Goal: Task Accomplishment & Management: Manage account settings

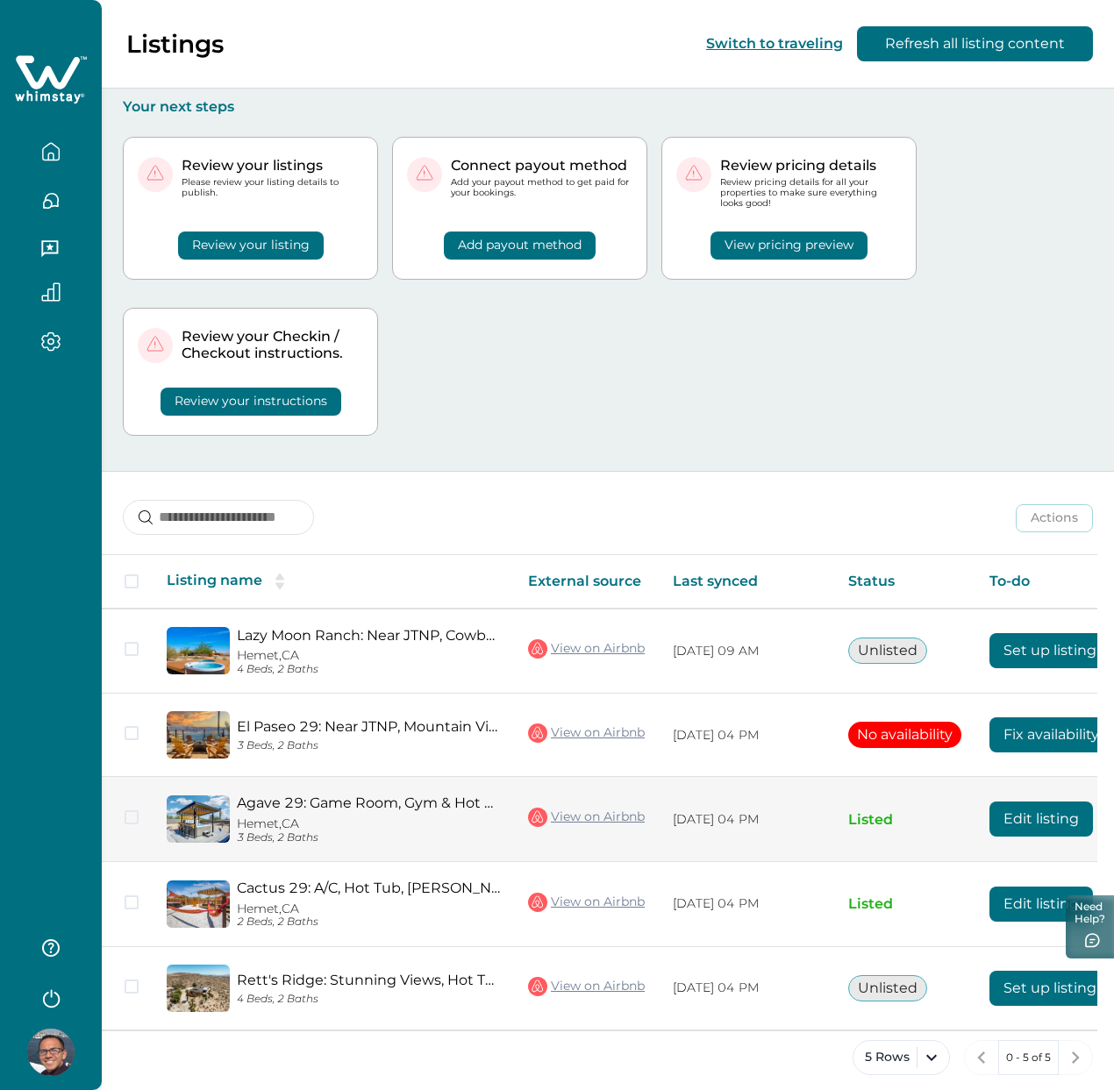
click at [1012, 802] on button "Edit listing" at bounding box center [1041, 819] width 104 height 35
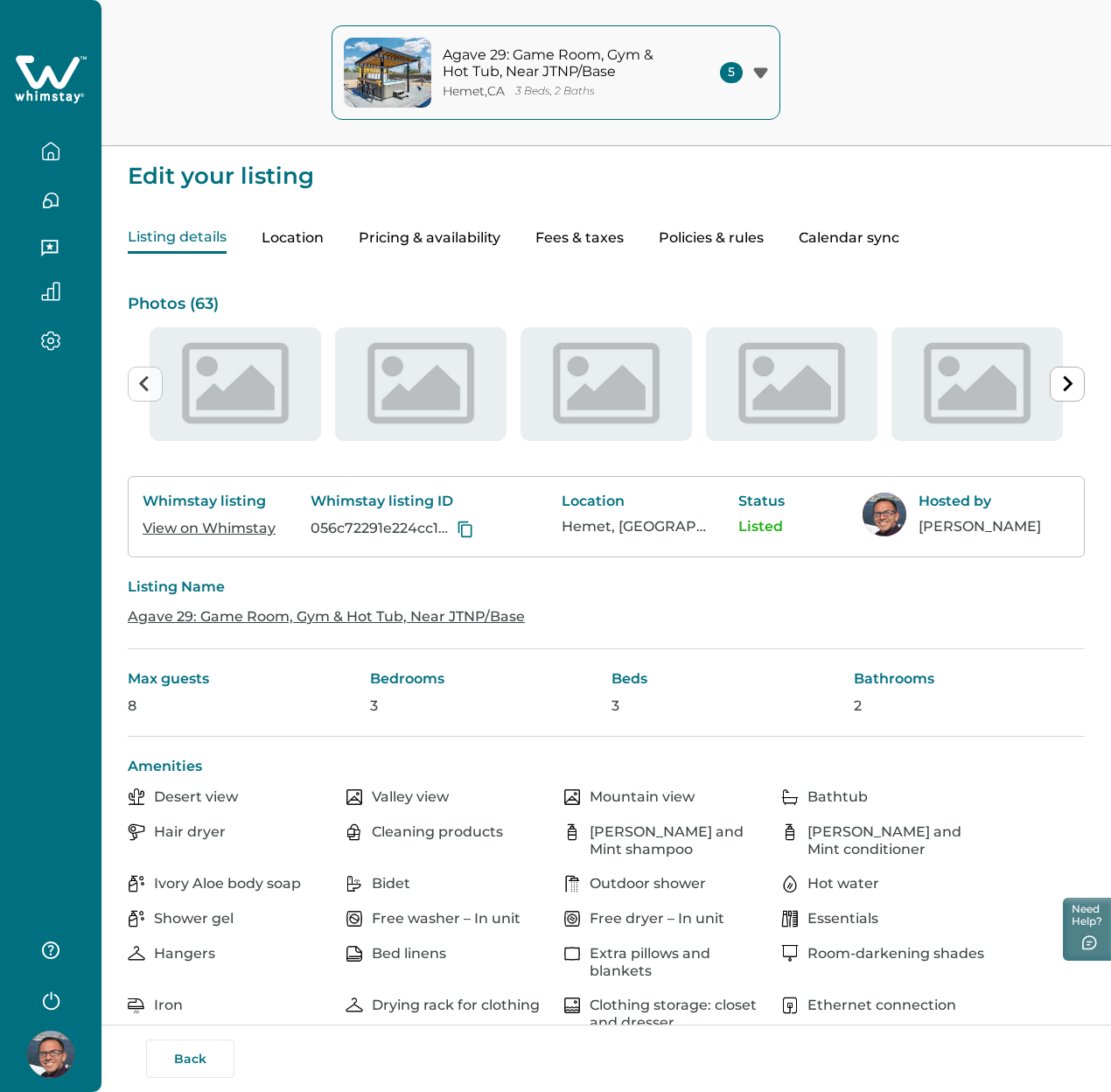
type input "**"
click at [623, 245] on button "Fees & taxes" at bounding box center [579, 238] width 89 height 31
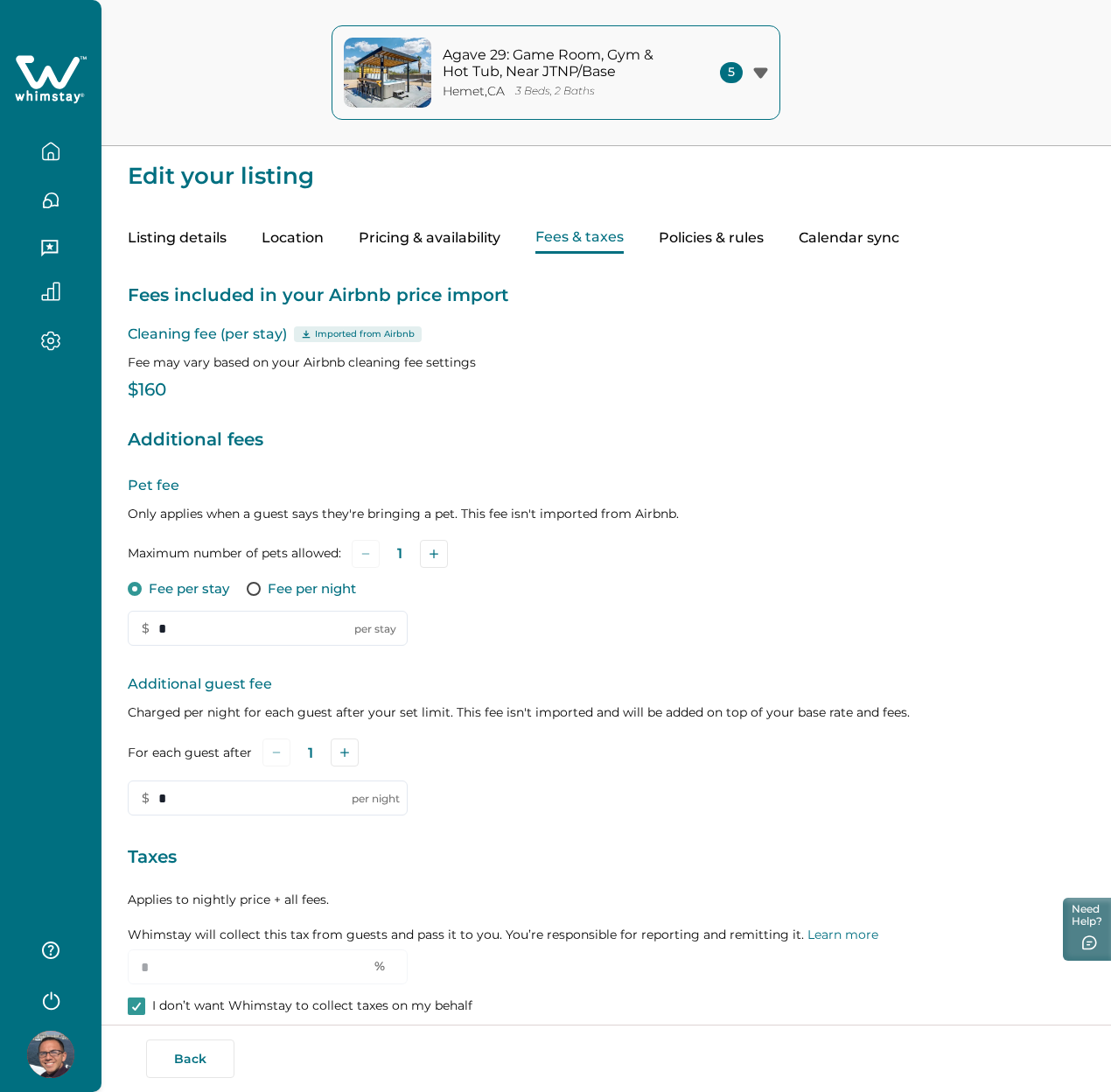
type input "*"
click at [501, 245] on button "Pricing & availability" at bounding box center [430, 238] width 142 height 31
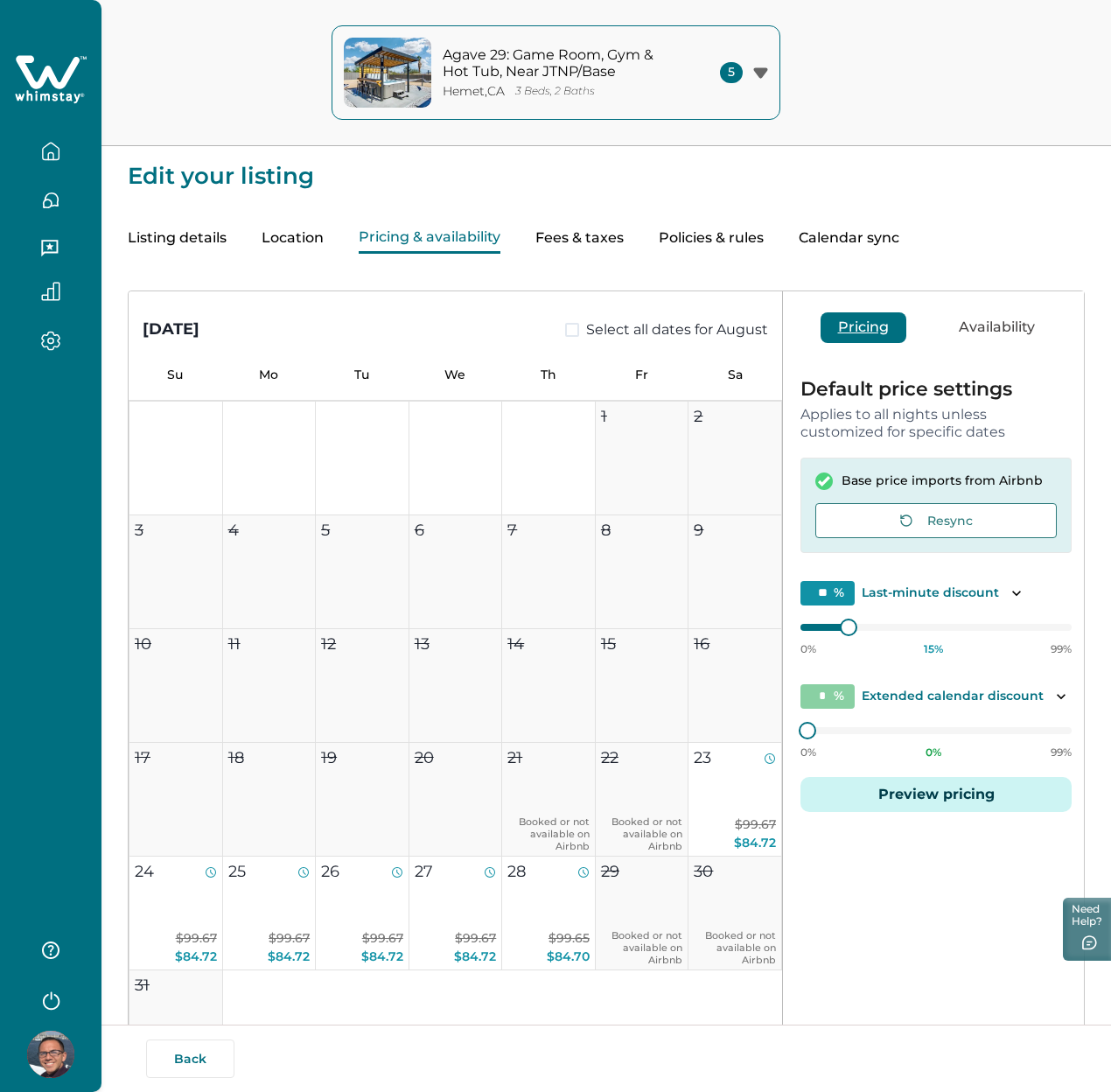
click at [860, 800] on button "Preview pricing" at bounding box center [936, 794] width 271 height 35
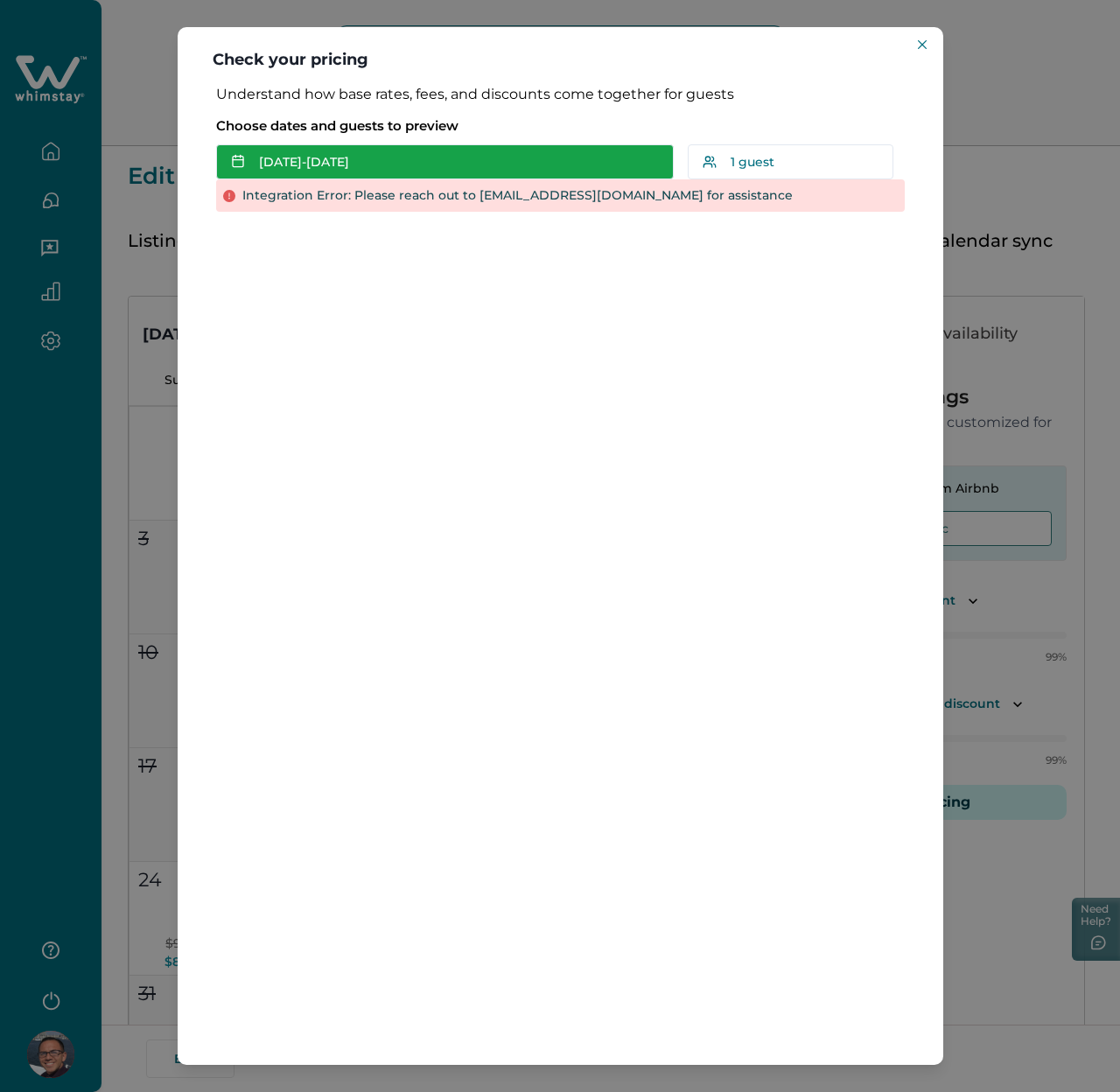
click at [509, 154] on button "[DATE] - [DATE]" at bounding box center [445, 162] width 458 height 35
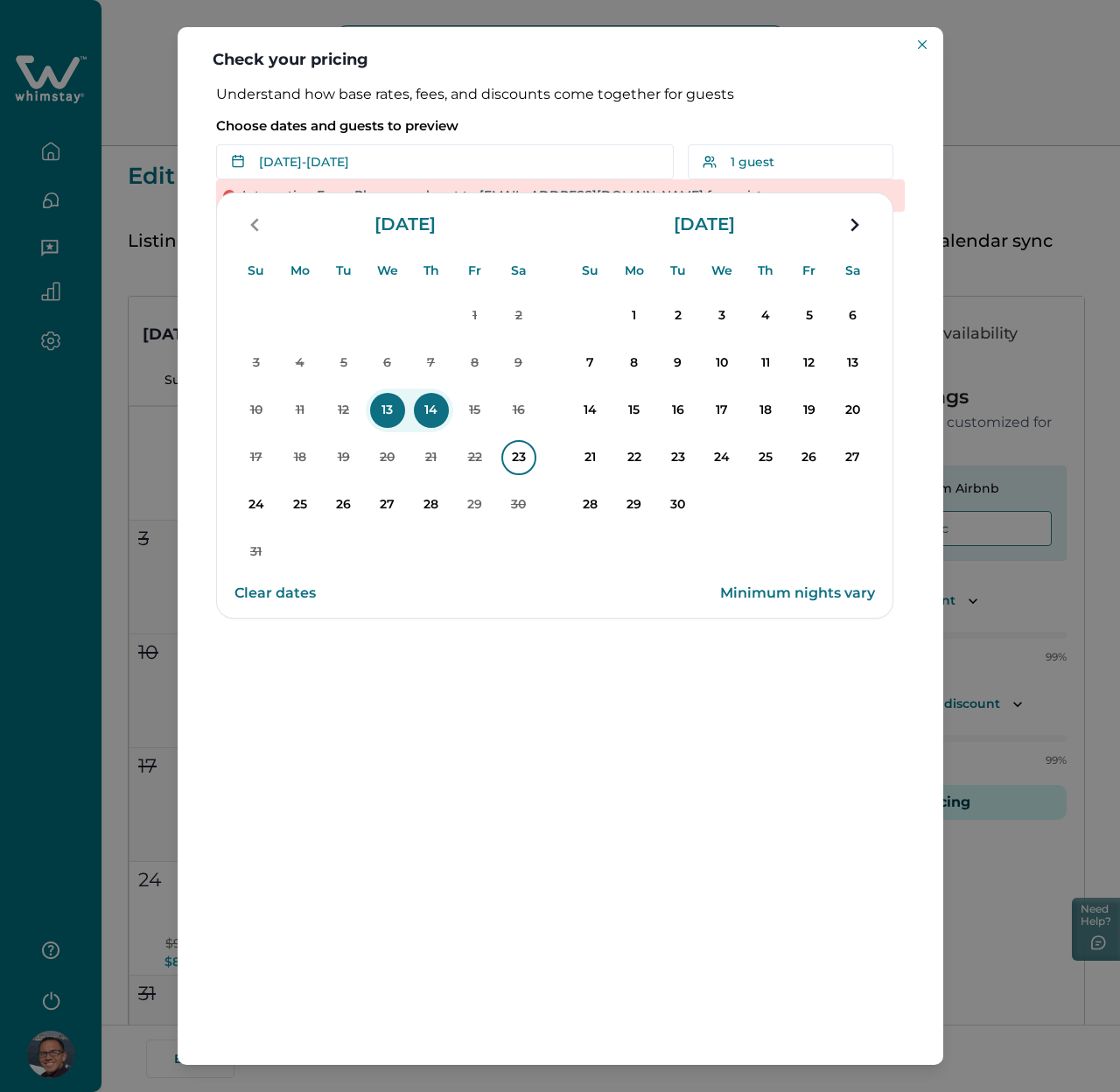
click at [527, 444] on p "23" at bounding box center [519, 457] width 35 height 35
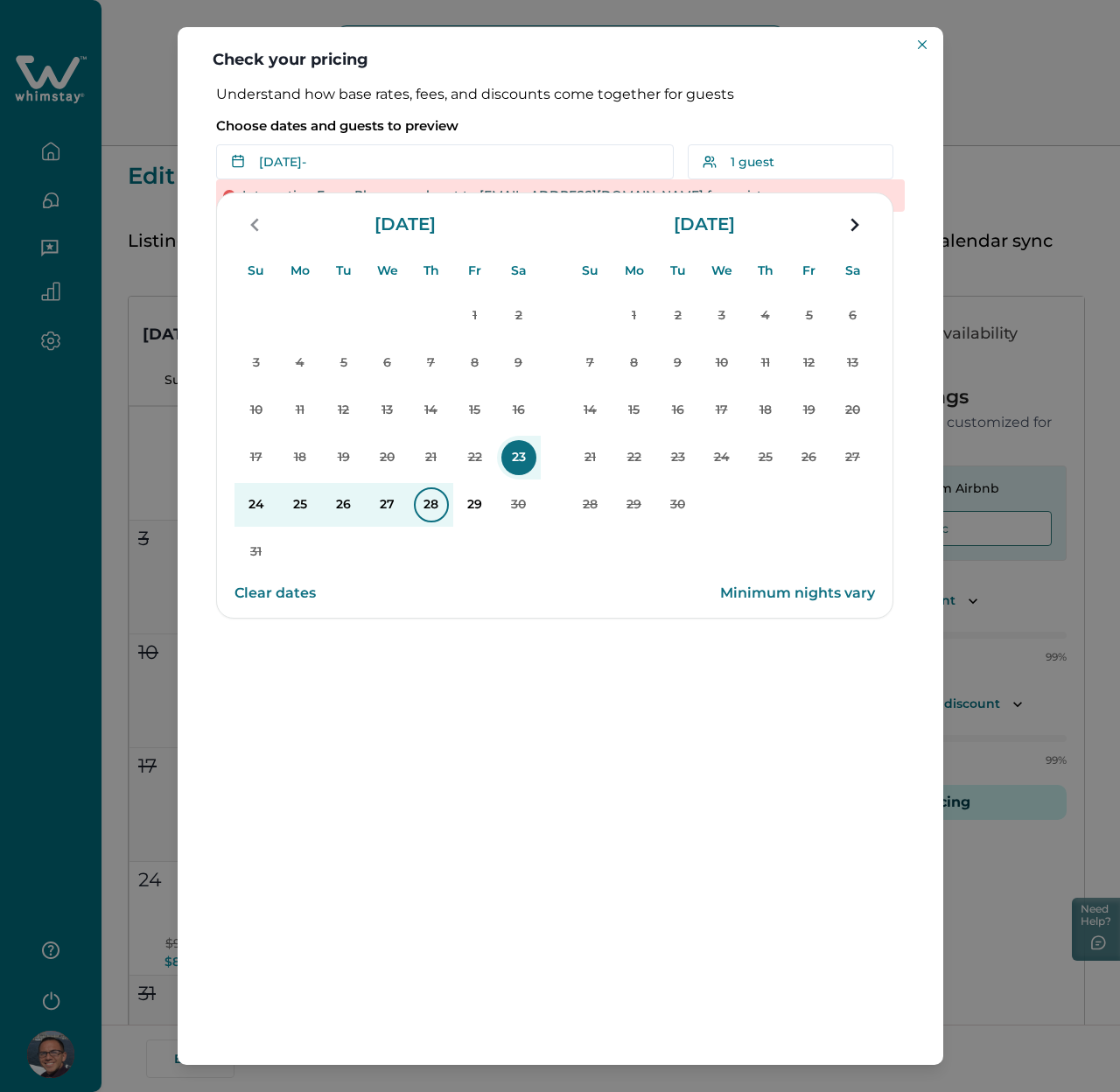
click at [438, 502] on p "28" at bounding box center [431, 505] width 35 height 35
